Goal: Task Accomplishment & Management: Use online tool/utility

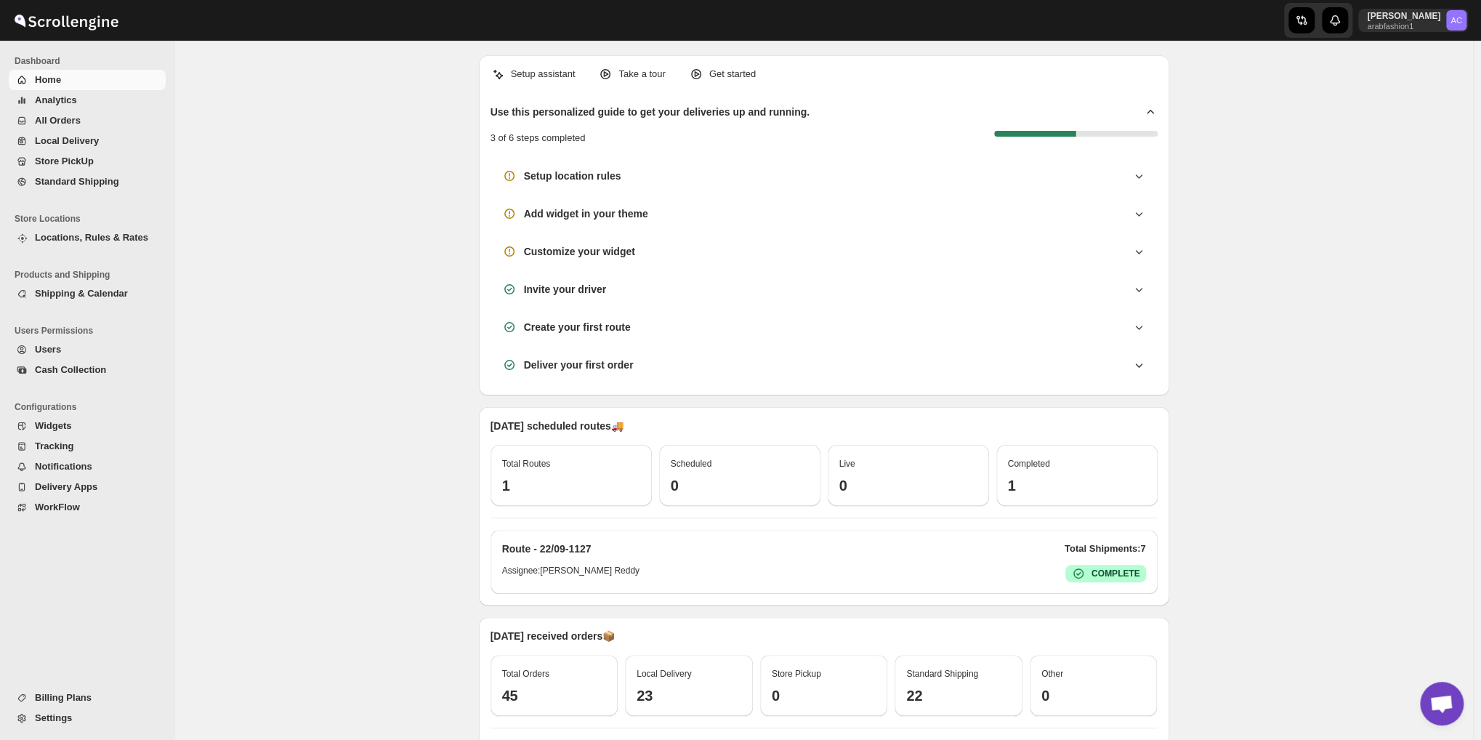
scroll to position [4705, 0]
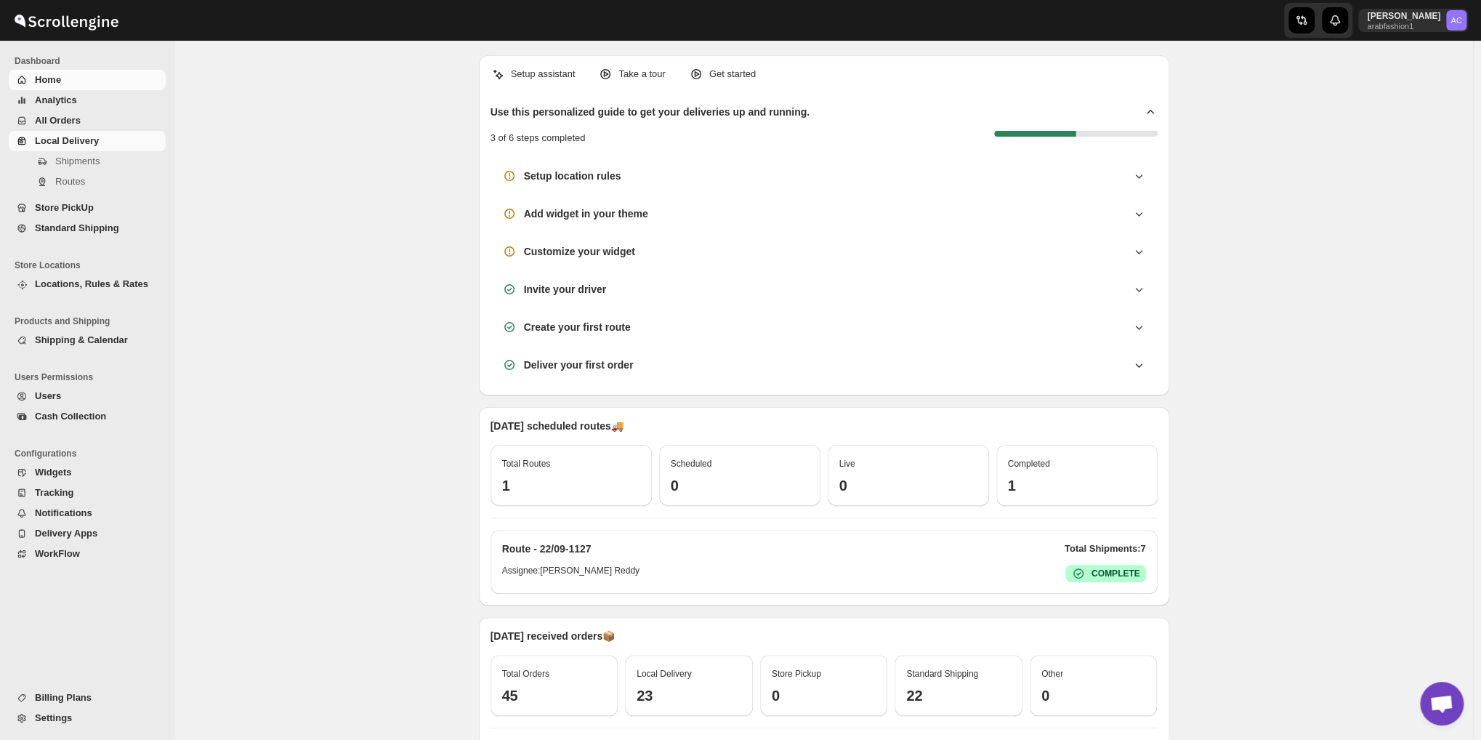
click at [70, 132] on link "Local Delivery" at bounding box center [87, 141] width 157 height 20
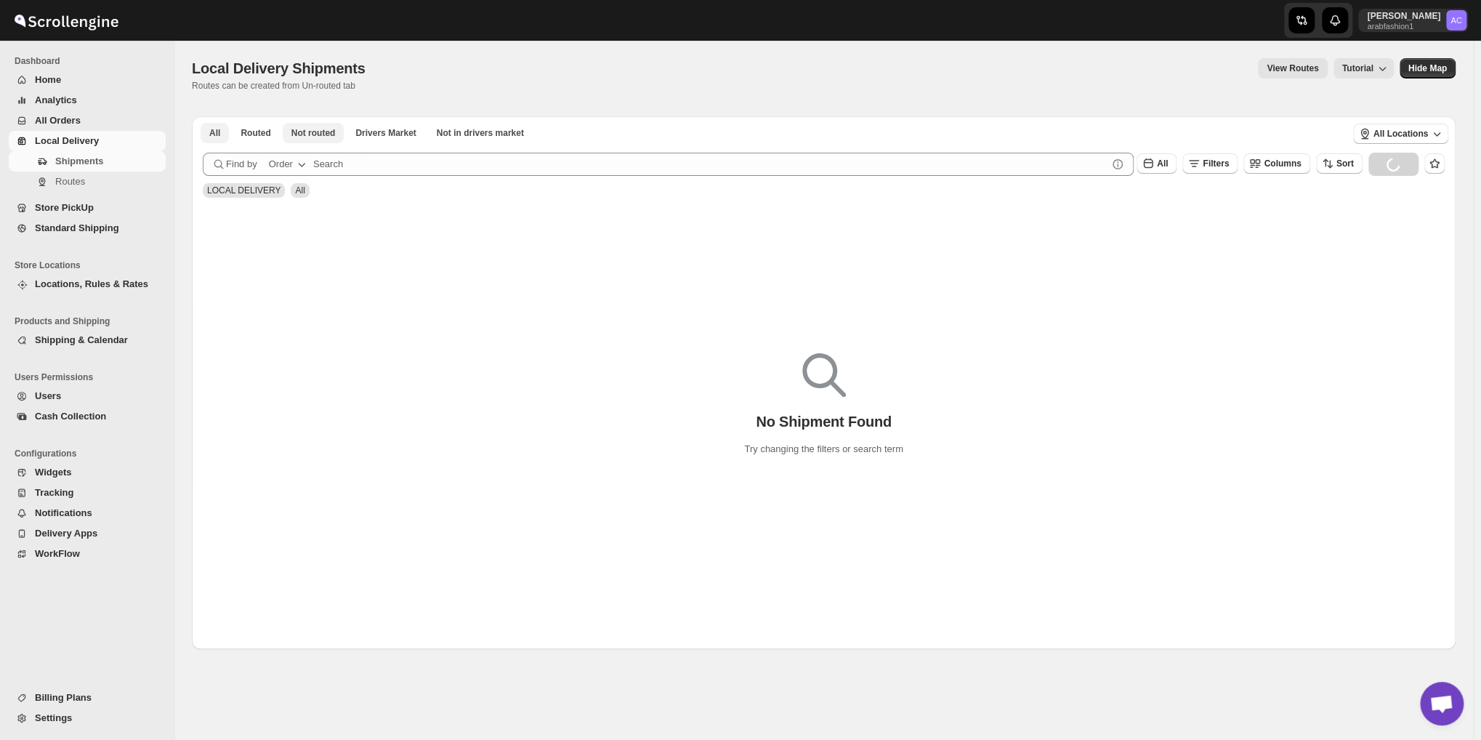
click at [302, 135] on span "Not routed" at bounding box center [313, 133] width 44 height 12
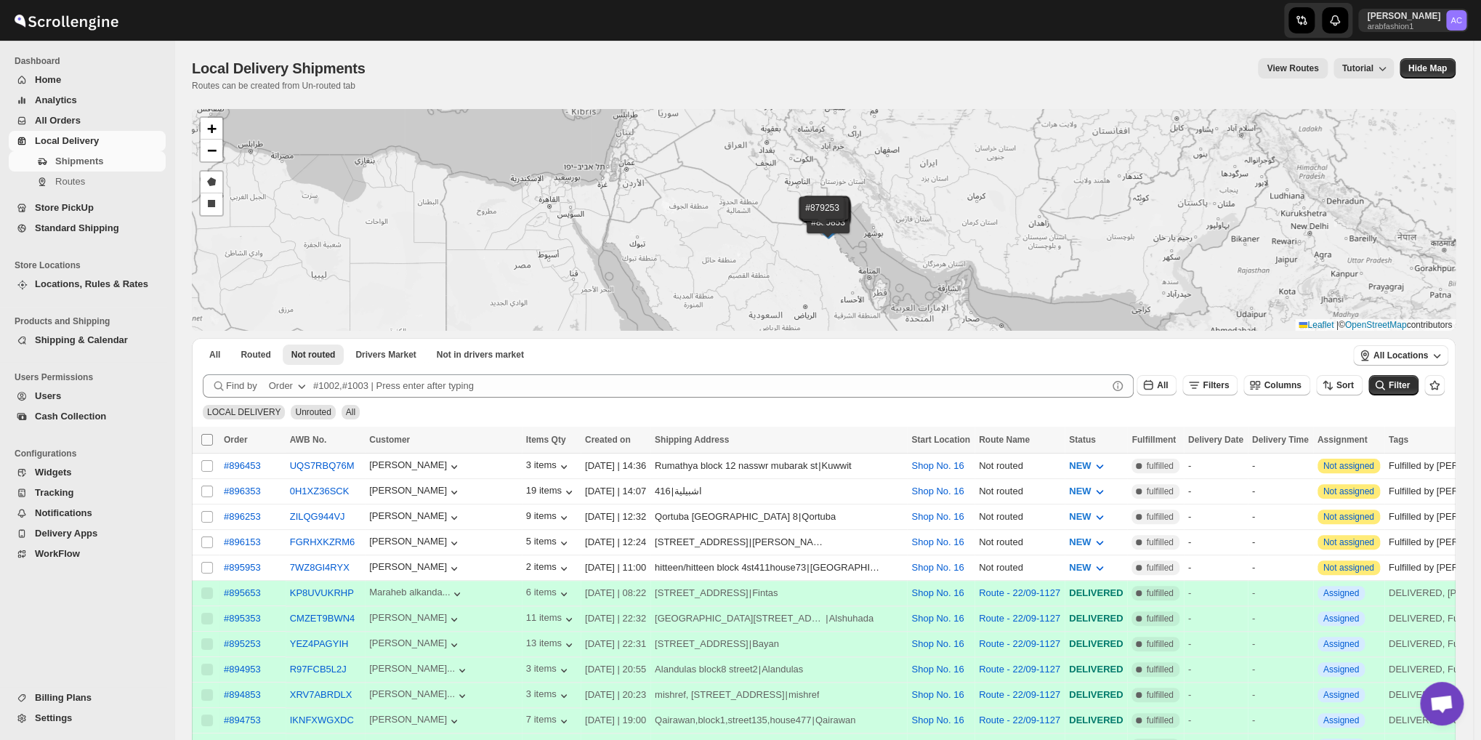
click at [206, 443] on input "Select all shipments" at bounding box center [207, 440] width 12 height 12
checkbox input "true"
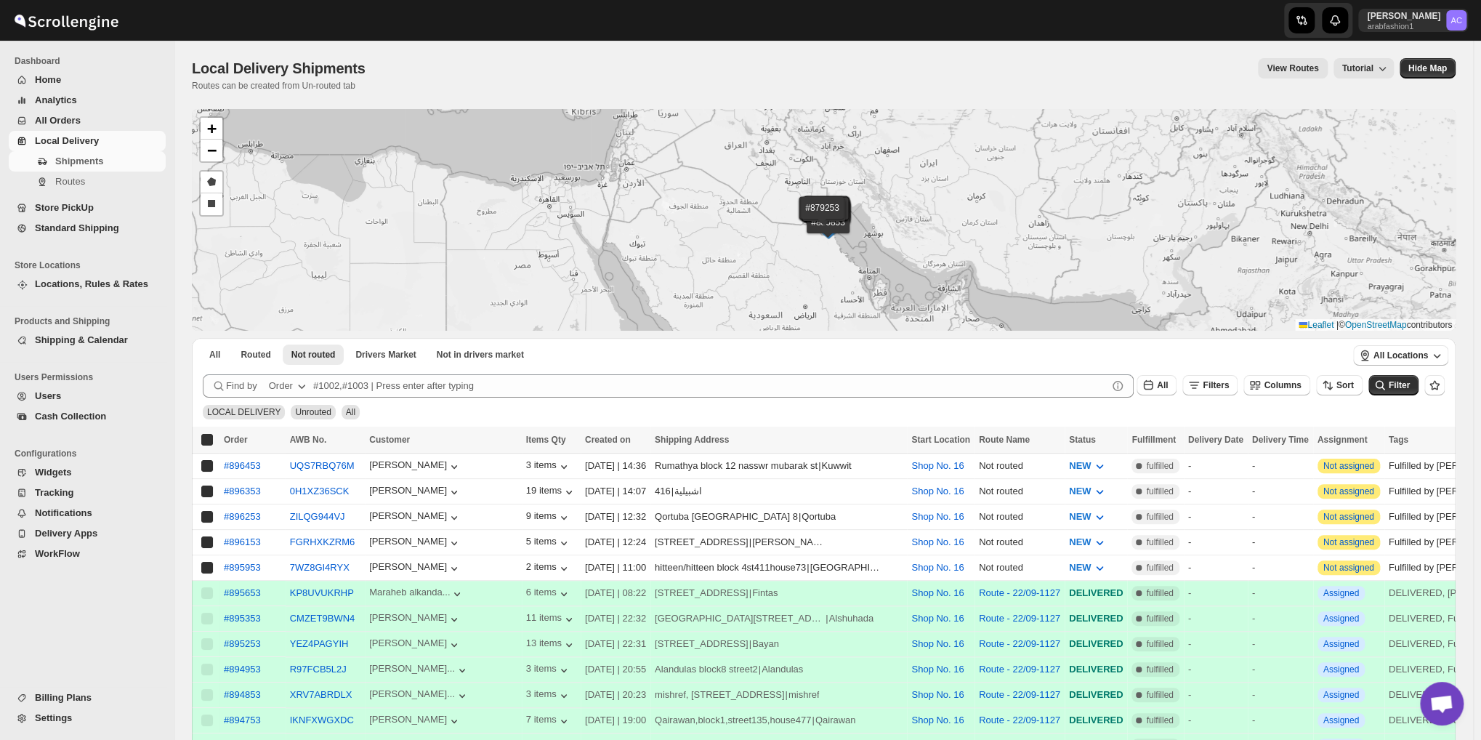
checkbox input "true"
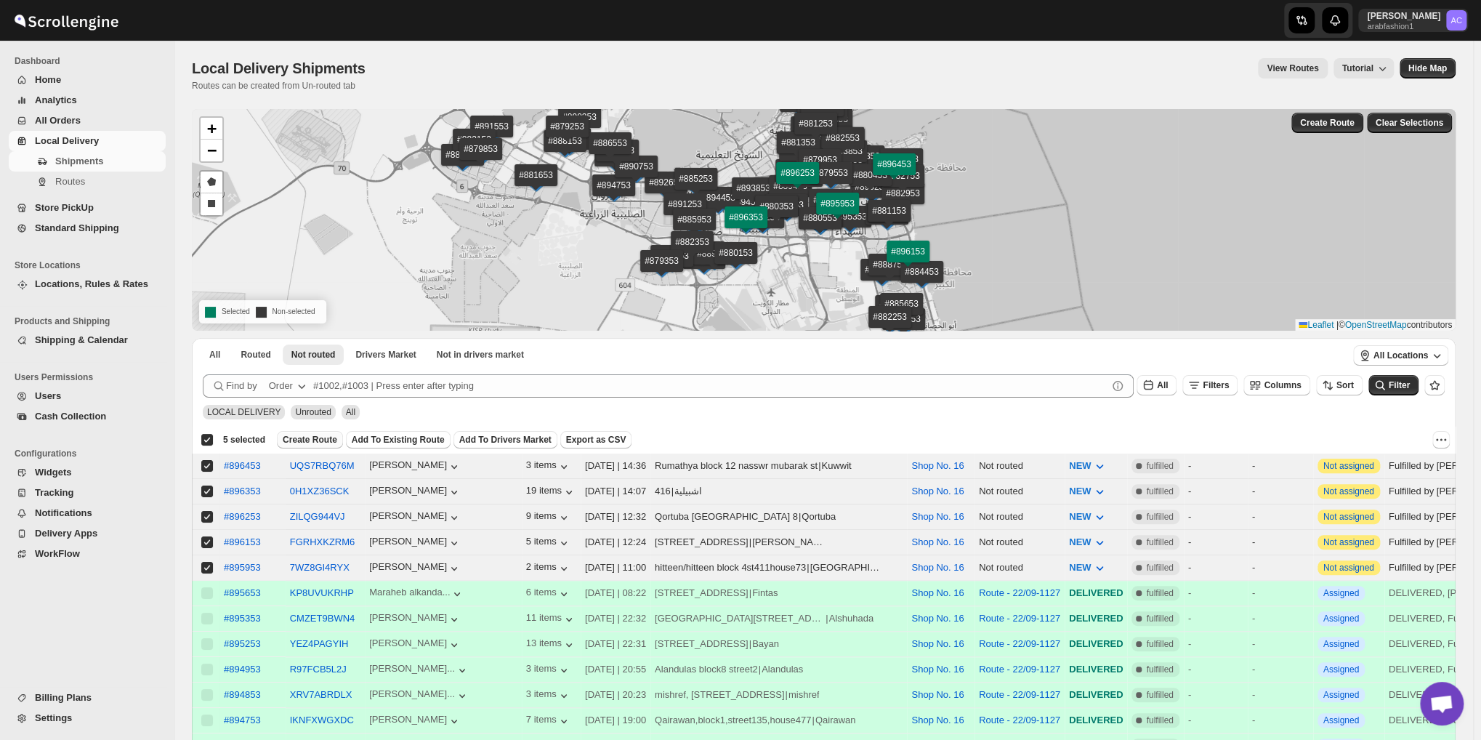
click at [291, 440] on span "Create Route" at bounding box center [310, 440] width 54 height 12
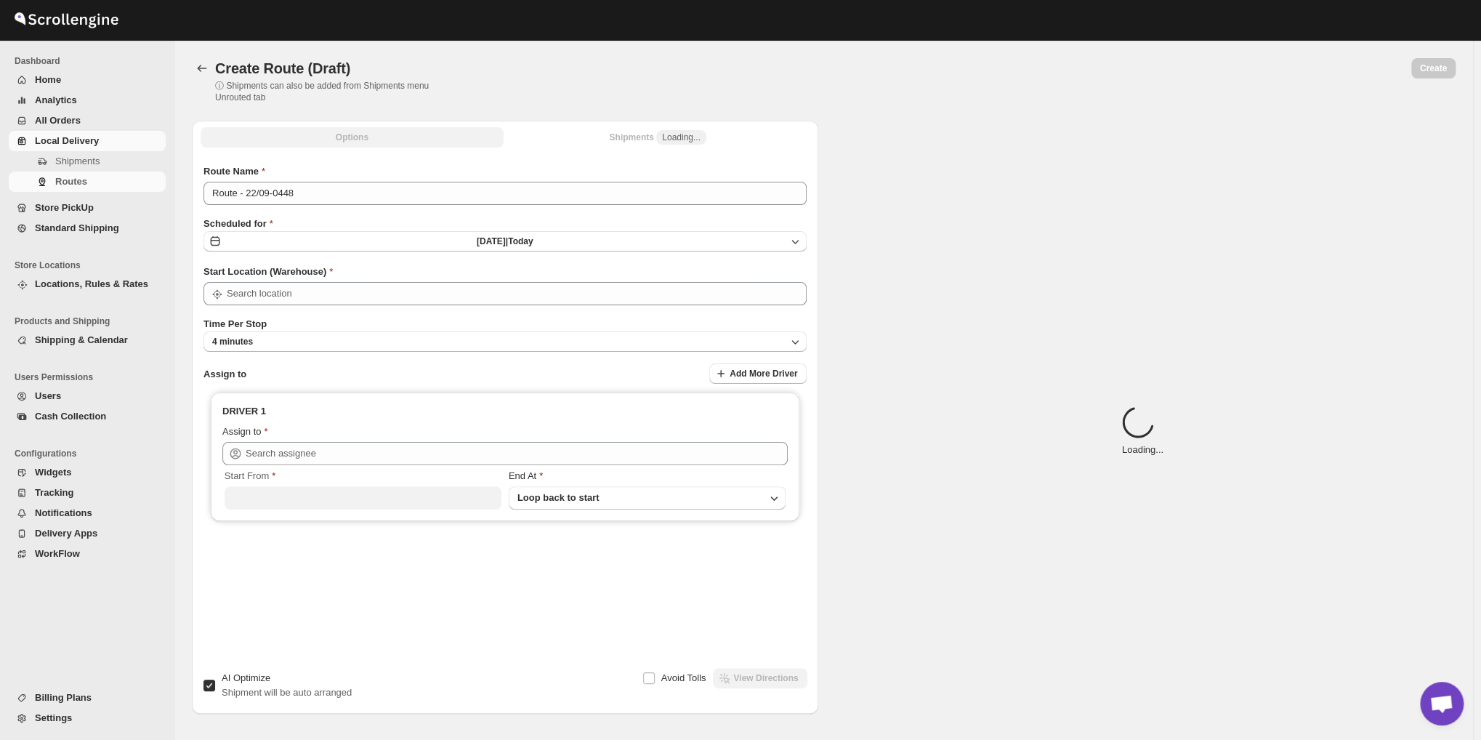
type input "Route - 22/09-0448"
type input "Shop No. 16"
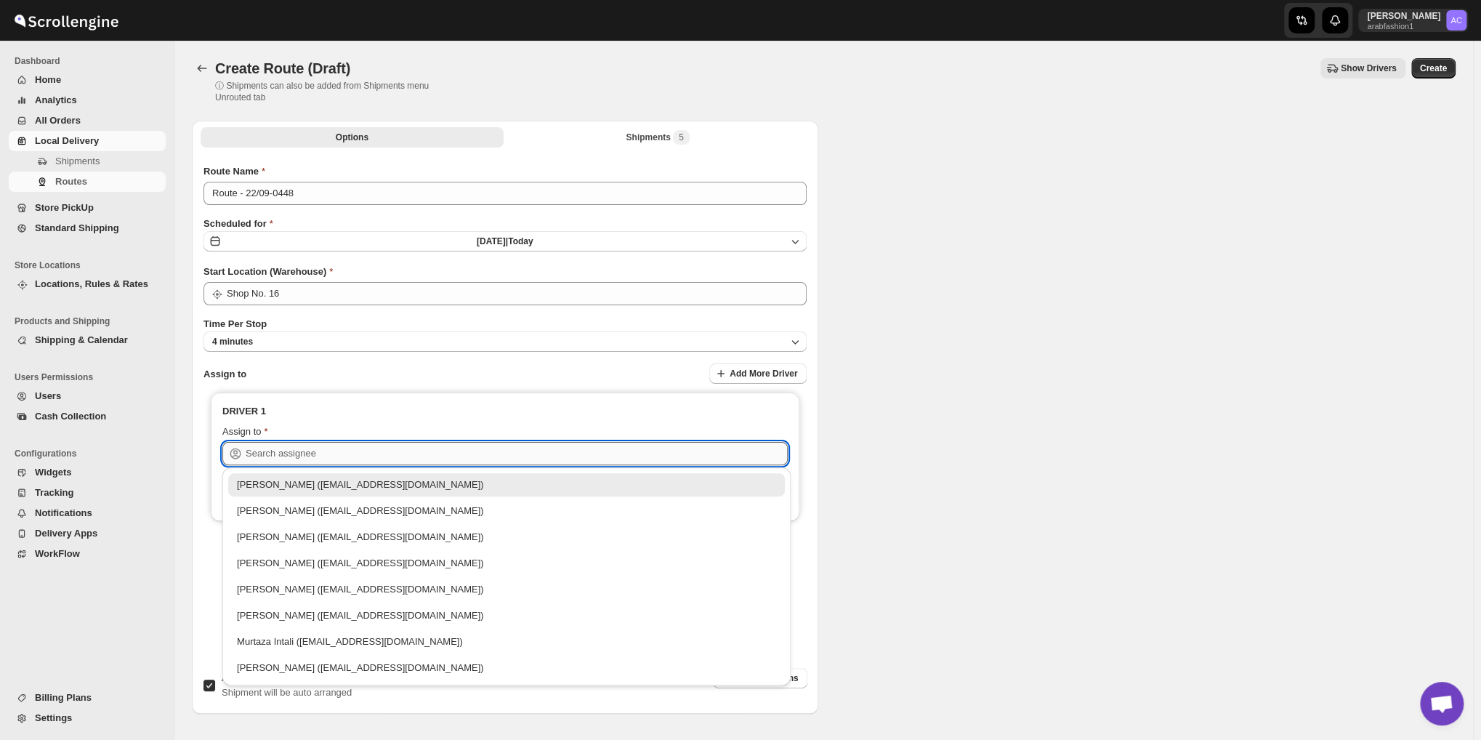
click at [320, 454] on input "text" at bounding box center [517, 453] width 542 height 23
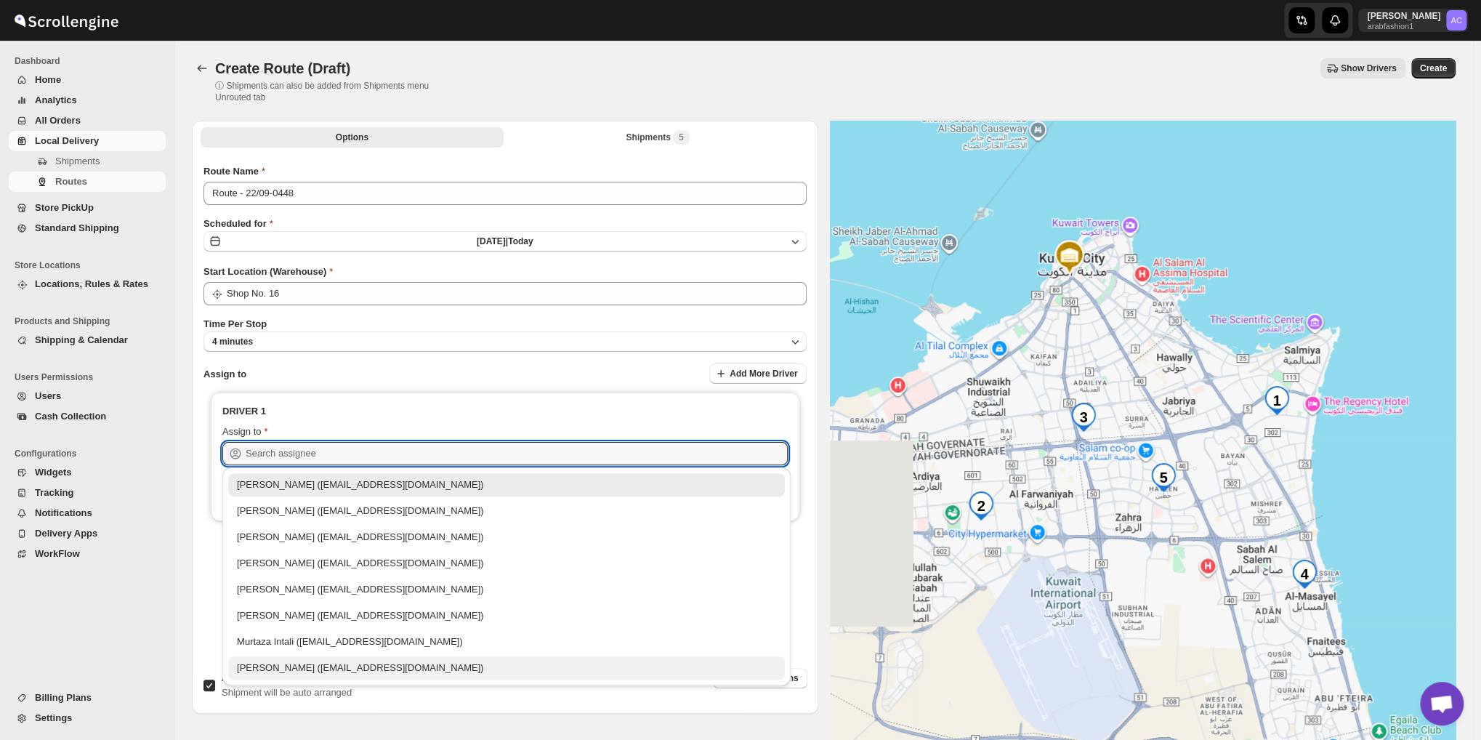
click at [297, 675] on div "[PERSON_NAME] ([EMAIL_ADDRESS][DOMAIN_NAME])" at bounding box center [506, 667] width 557 height 23
type input "[PERSON_NAME] ([EMAIL_ADDRESS][DOMAIN_NAME])"
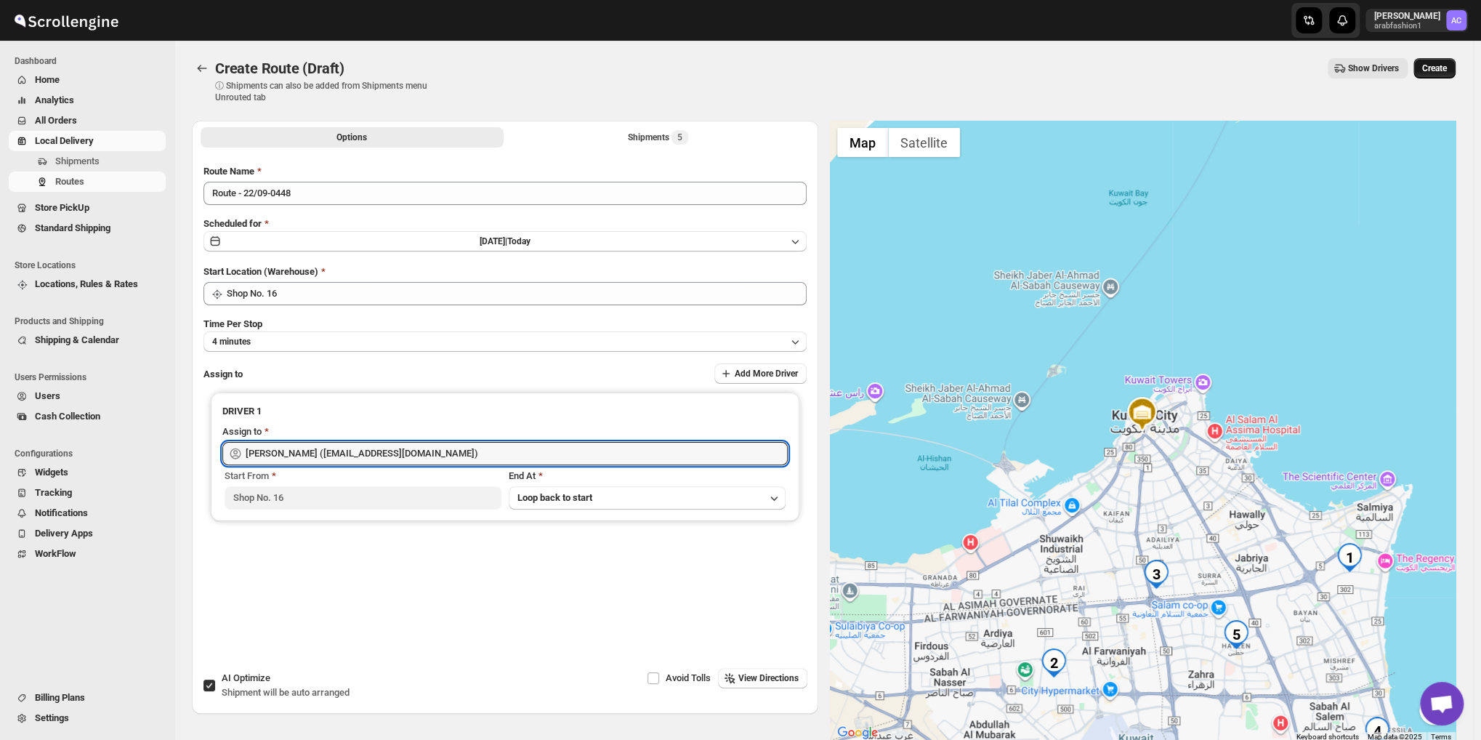
click at [1433, 65] on span "Create" at bounding box center [1434, 68] width 25 height 12
